Goal: Information Seeking & Learning: Find specific fact

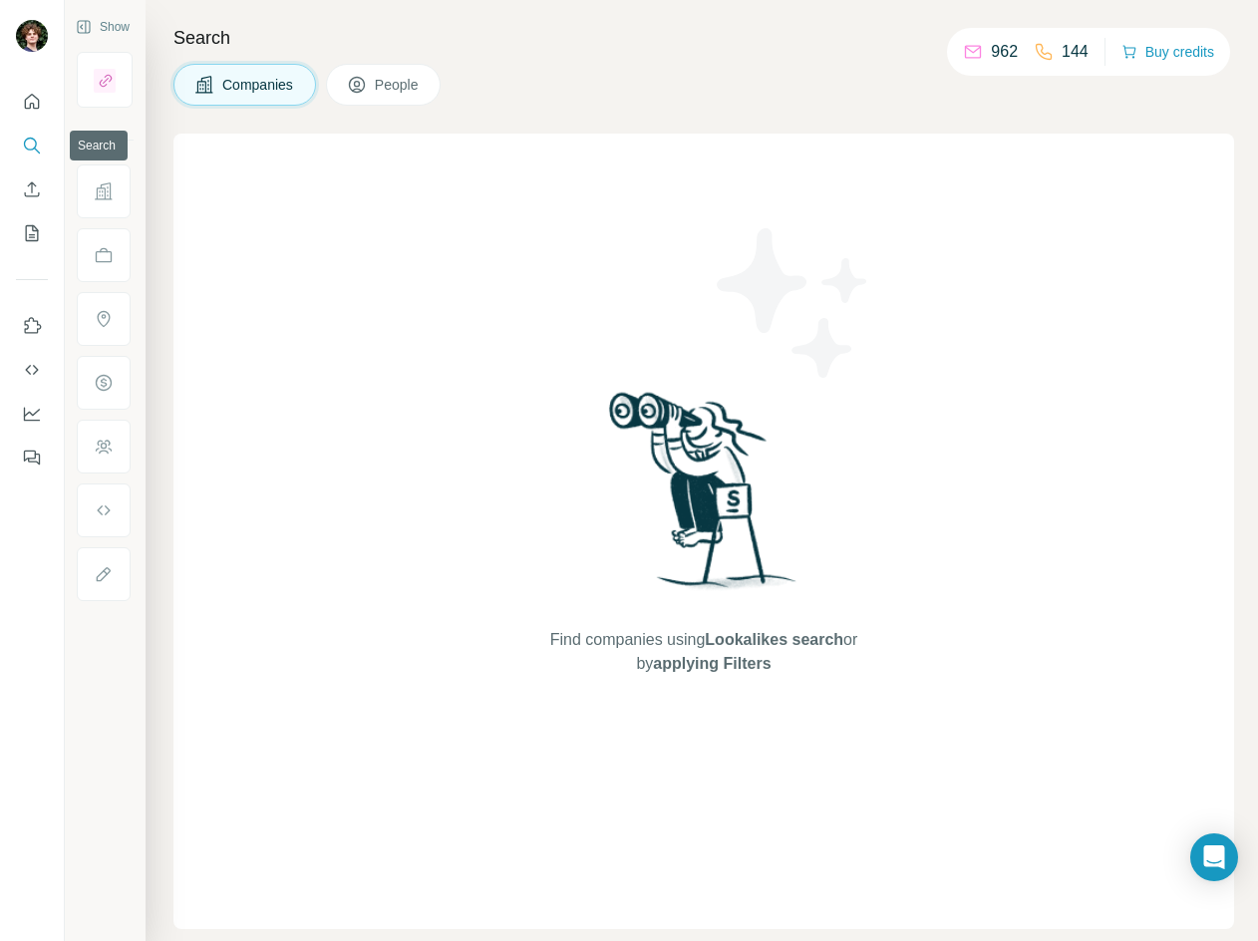
click at [26, 140] on icon "Search" at bounding box center [30, 144] width 13 height 13
click at [434, 88] on button "People" at bounding box center [384, 85] width 116 height 42
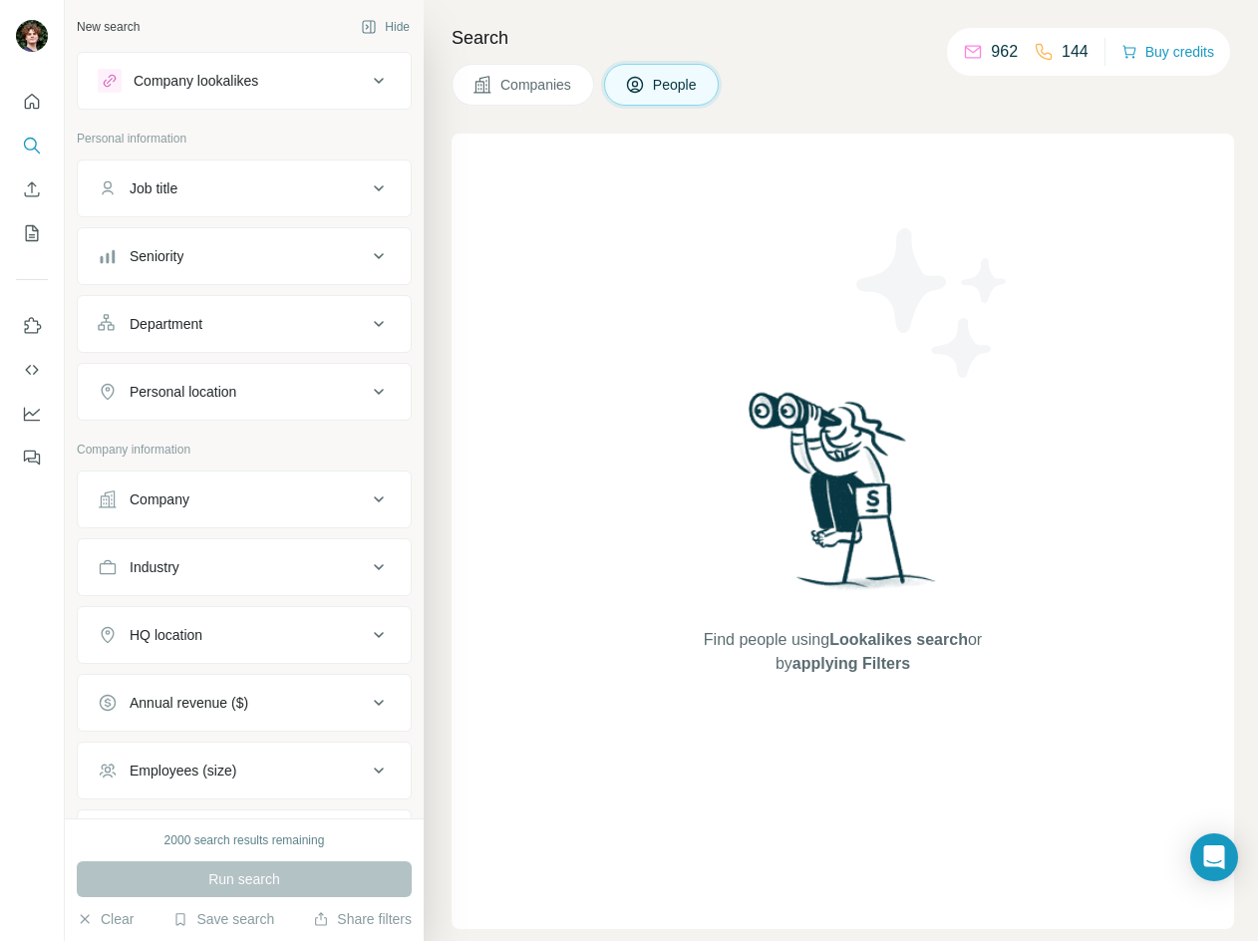
click at [271, 184] on div "Job title" at bounding box center [232, 188] width 269 height 20
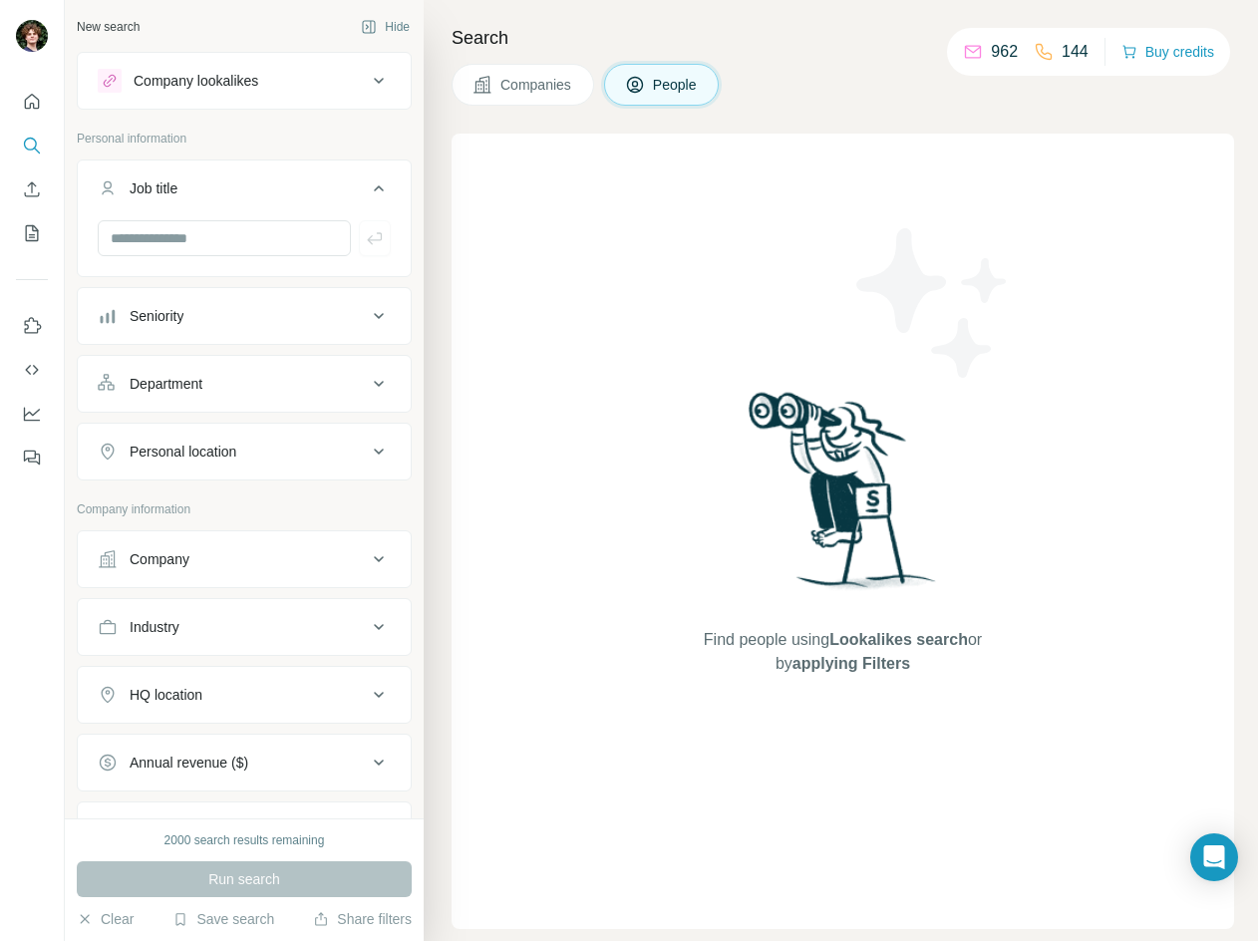
click at [271, 187] on div "Job title" at bounding box center [232, 188] width 269 height 20
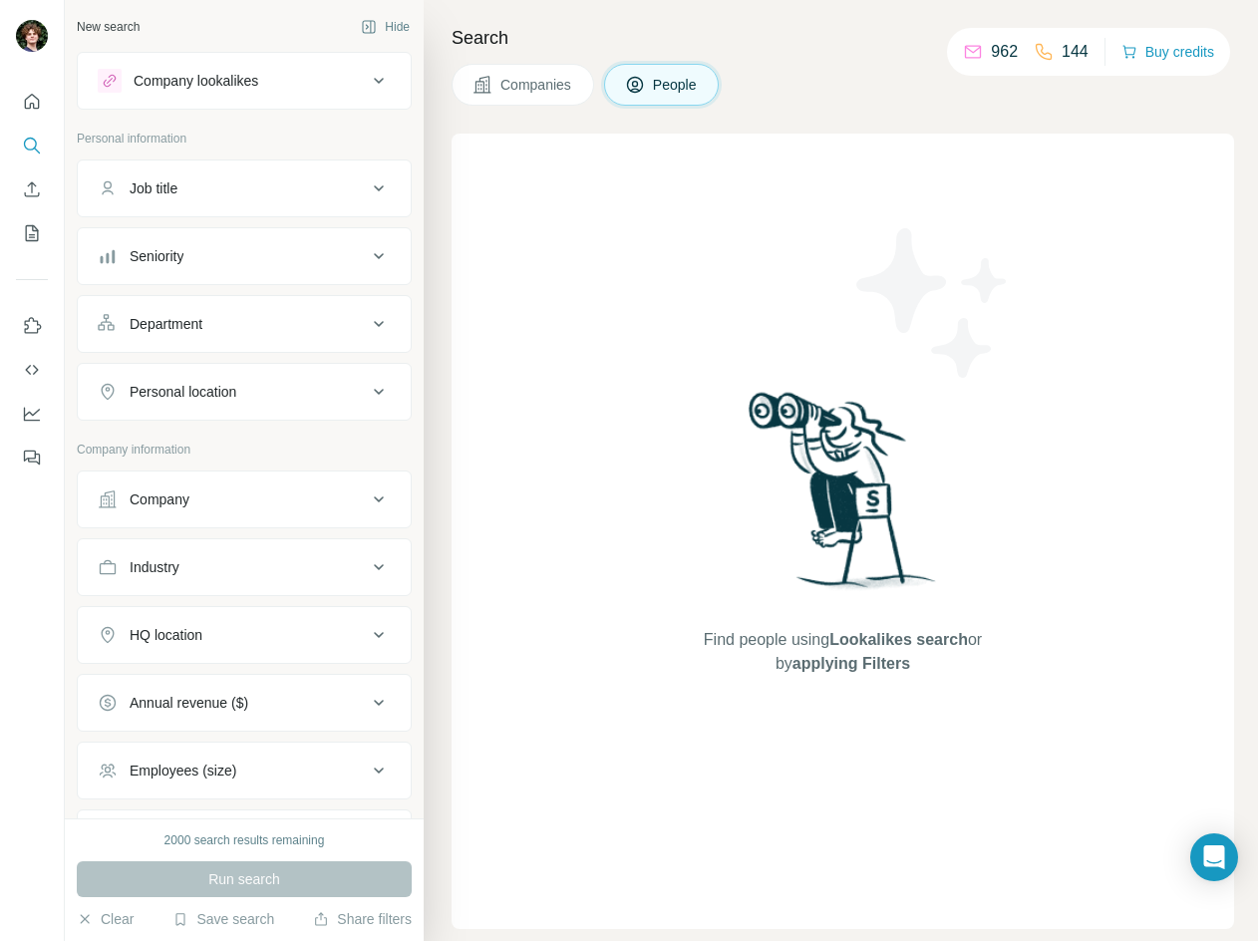
click at [280, 182] on div "Job title" at bounding box center [232, 188] width 269 height 20
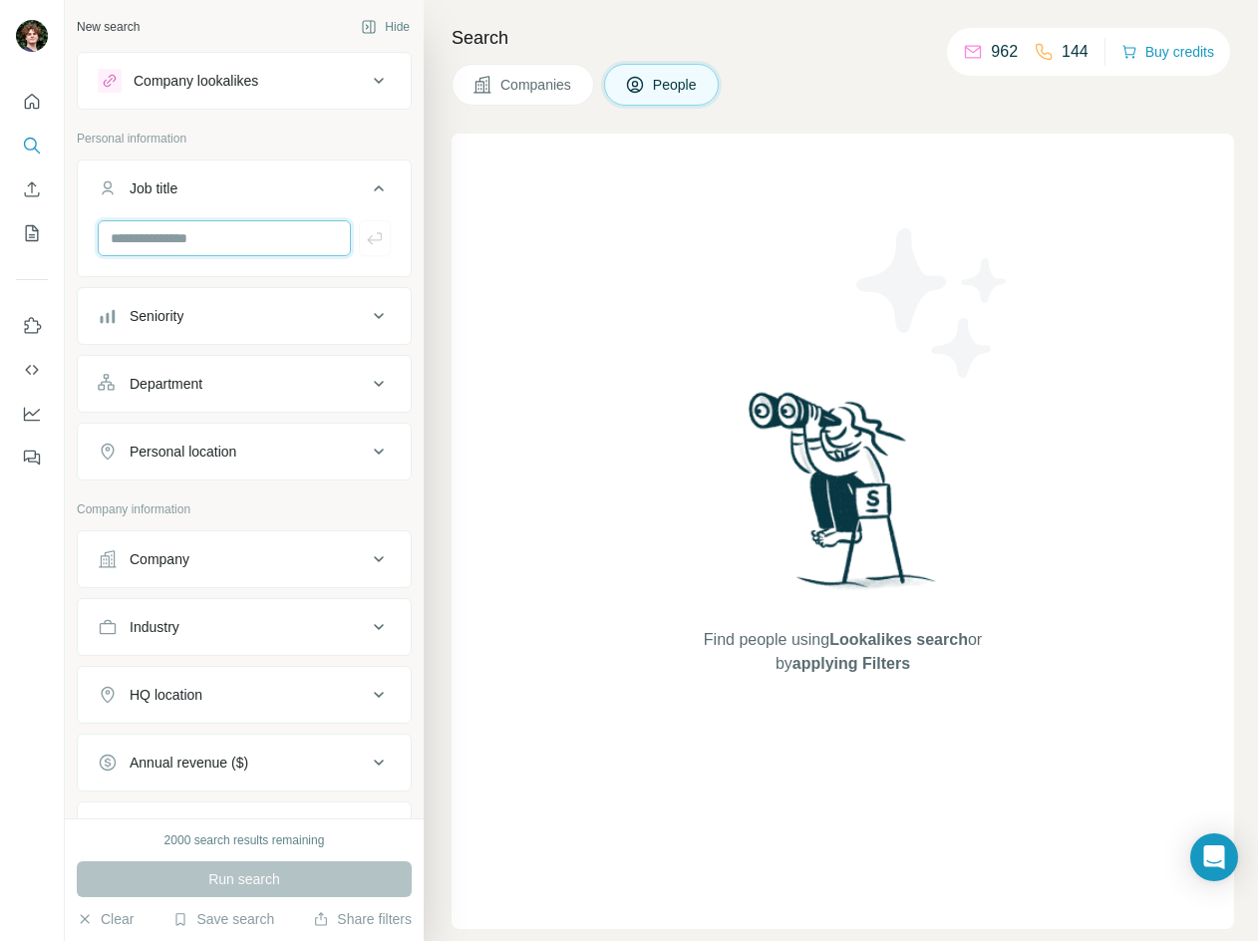
click at [276, 236] on input "text" at bounding box center [224, 238] width 253 height 36
type input "**********"
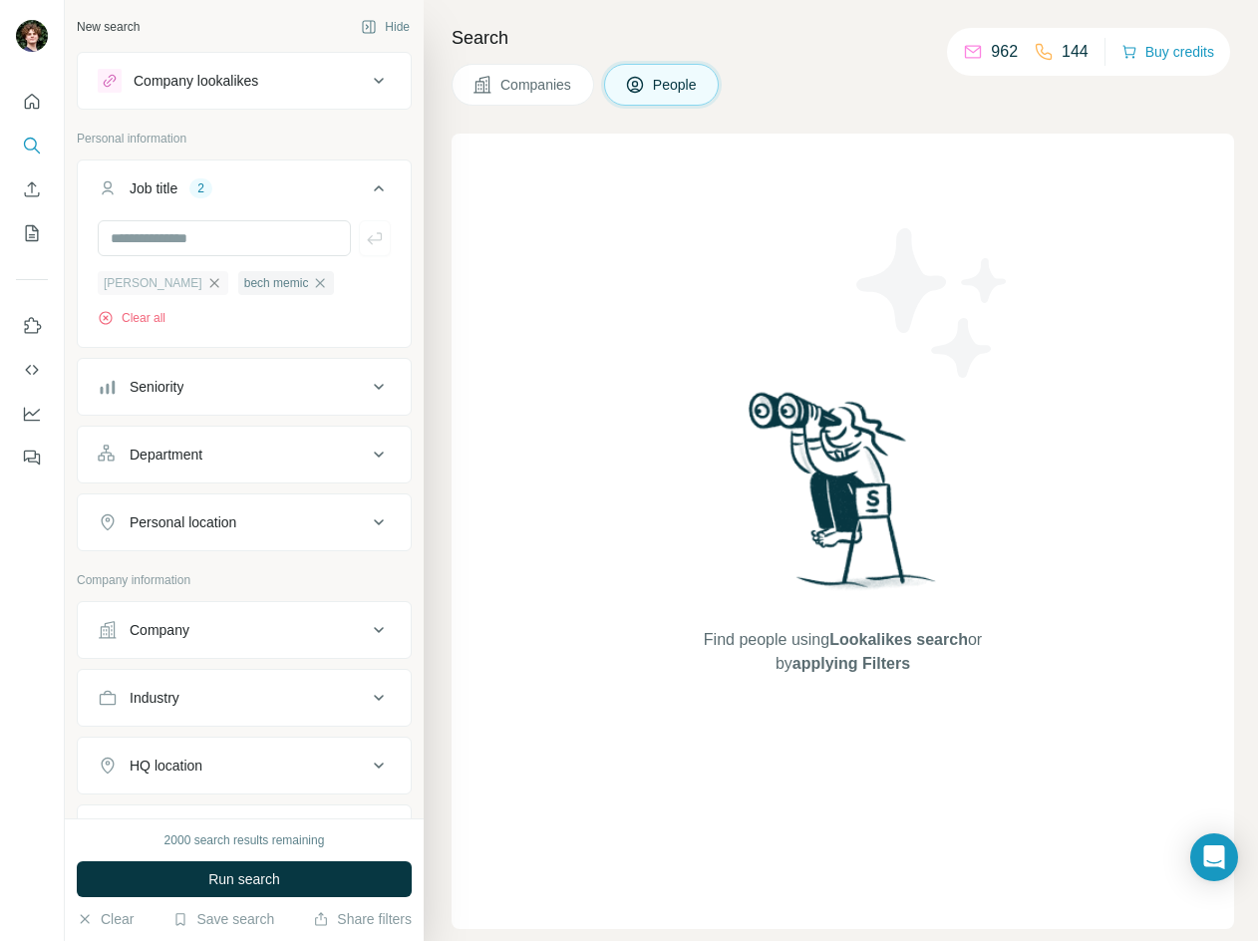
click at [209, 285] on icon "button" at bounding box center [213, 282] width 9 height 9
click at [173, 285] on div "bech memic" at bounding box center [146, 283] width 97 height 24
click at [180, 282] on icon "button" at bounding box center [180, 283] width 16 height 16
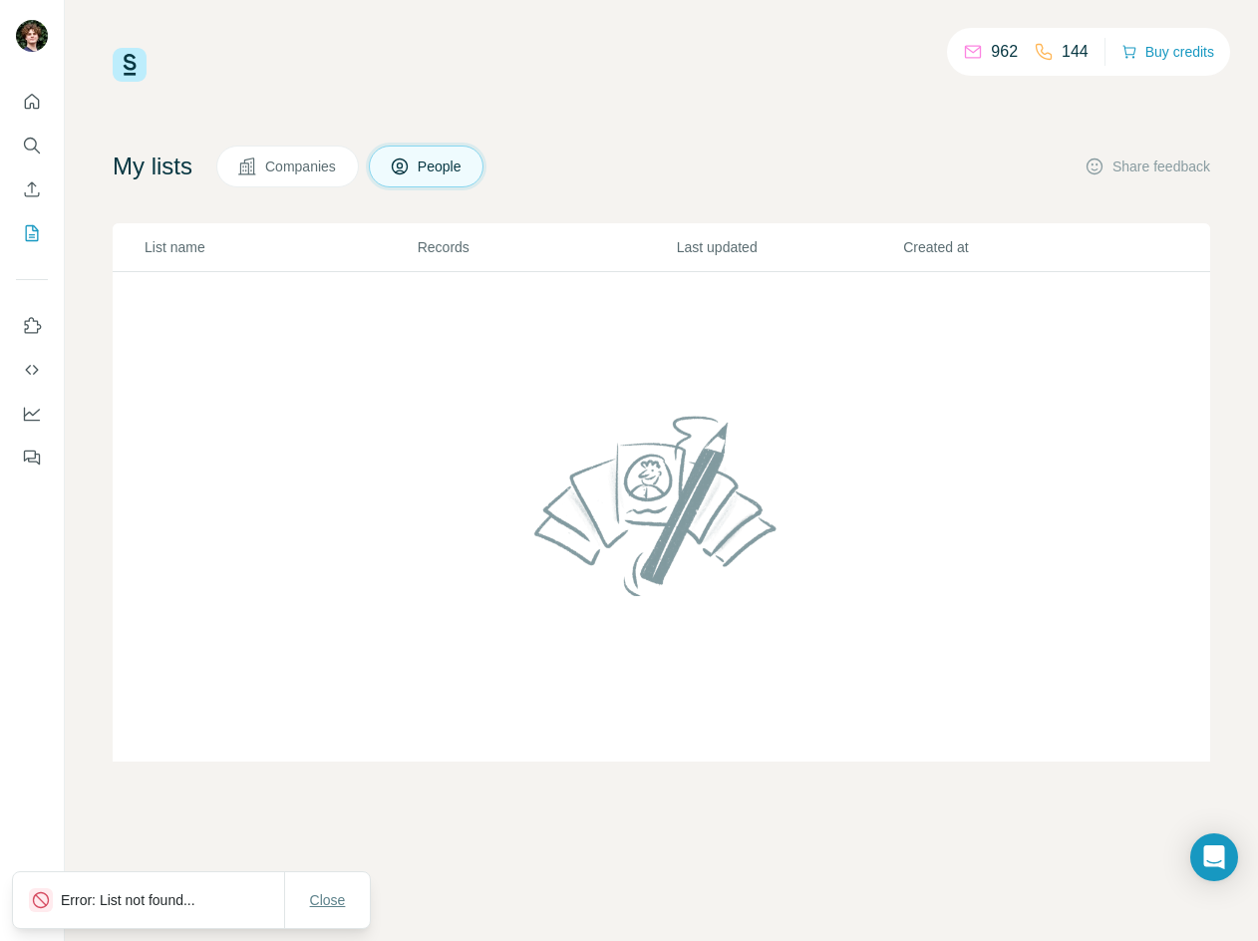
click at [316, 904] on span "Close" at bounding box center [328, 900] width 36 height 20
